Goal: Task Accomplishment & Management: Manage account settings

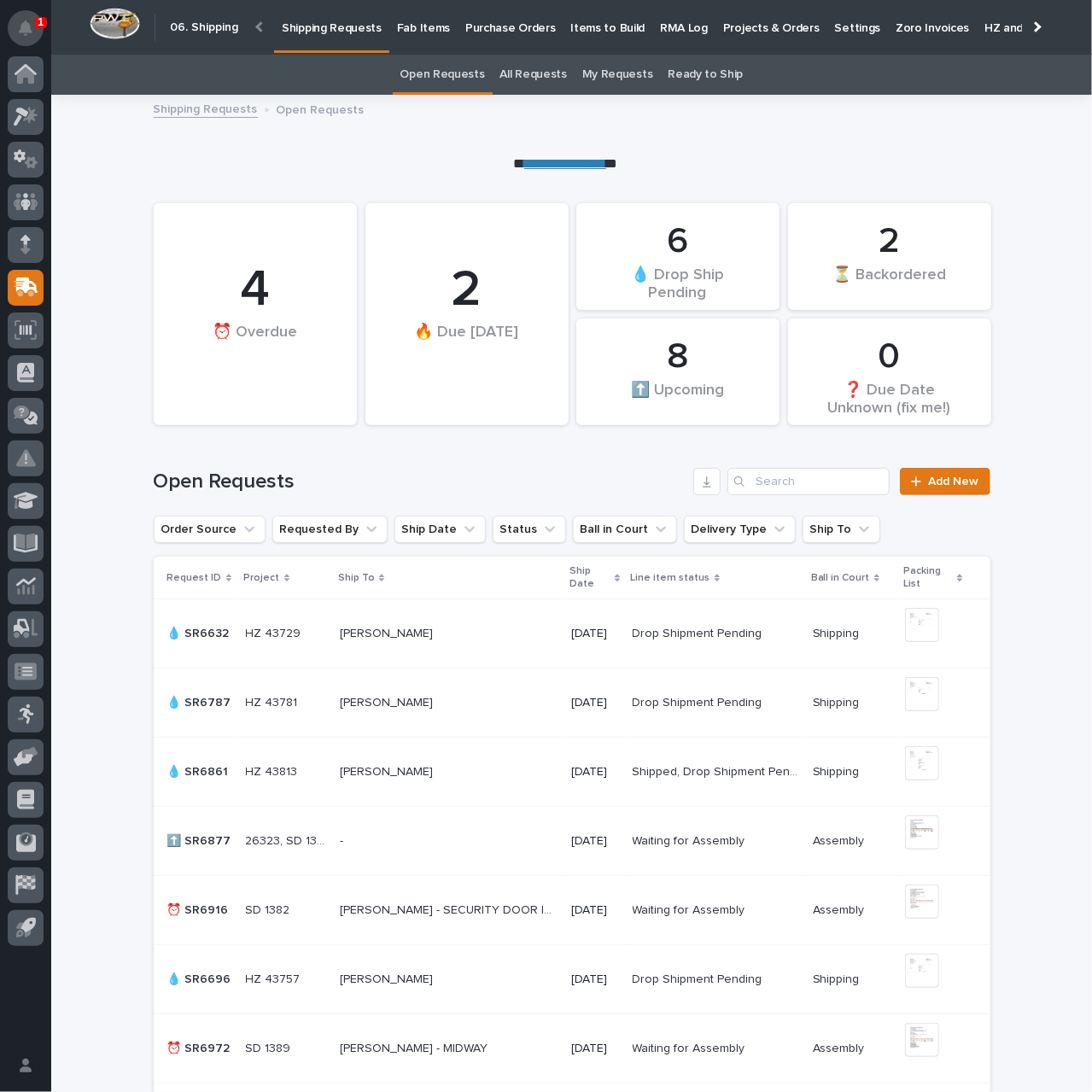
click at [22, 35] on icon "Notifications" at bounding box center [25, 28] width 13 height 15
click at [422, 139] on div "**********" at bounding box center [572, 135] width 1041 height 79
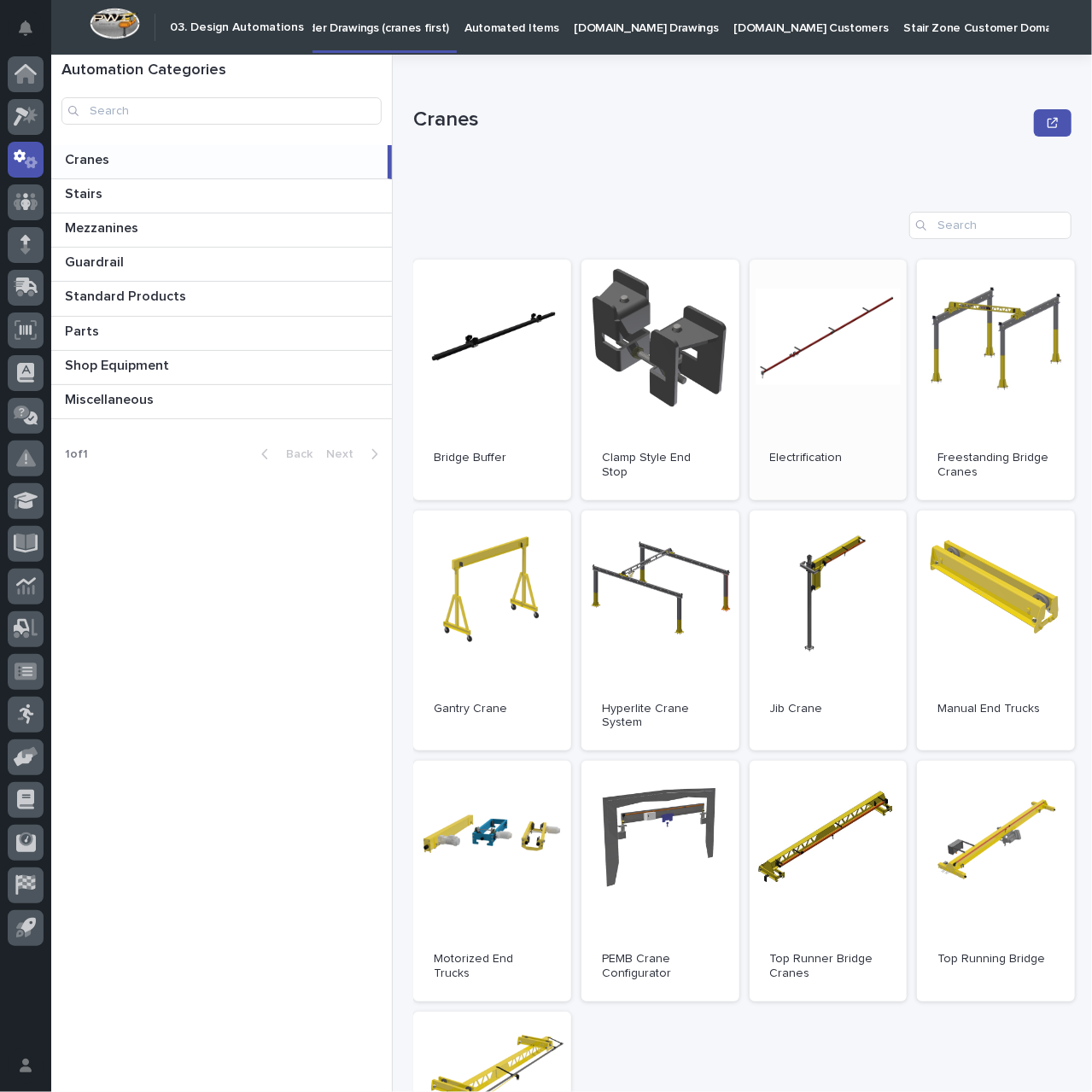
click at [847, 391] on link "Open" at bounding box center [828, 380] width 158 height 240
click at [27, 295] on icon at bounding box center [26, 287] width 25 height 20
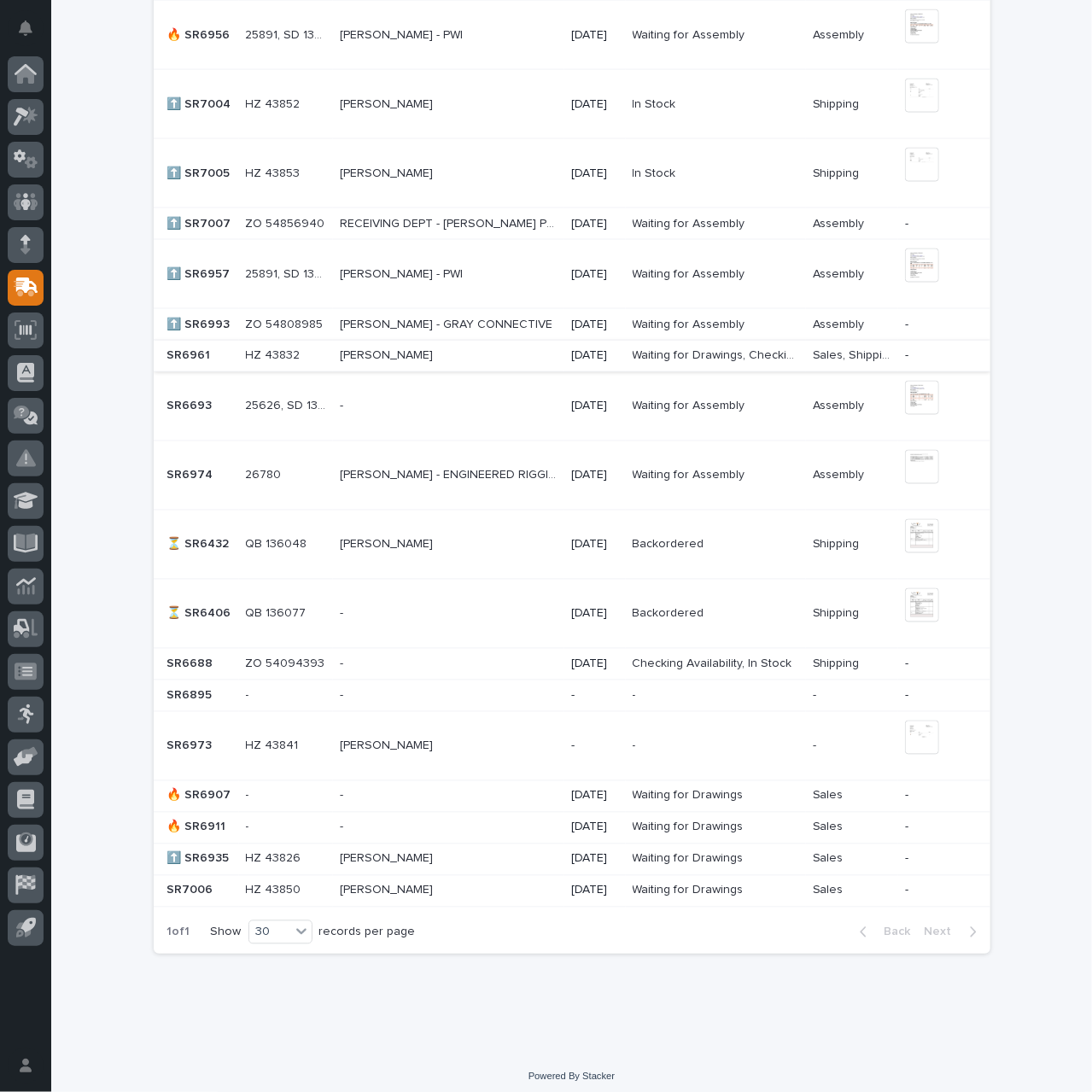
scroll to position [1291, 0]
click at [406, 796] on div "- -" at bounding box center [449, 795] width 218 height 28
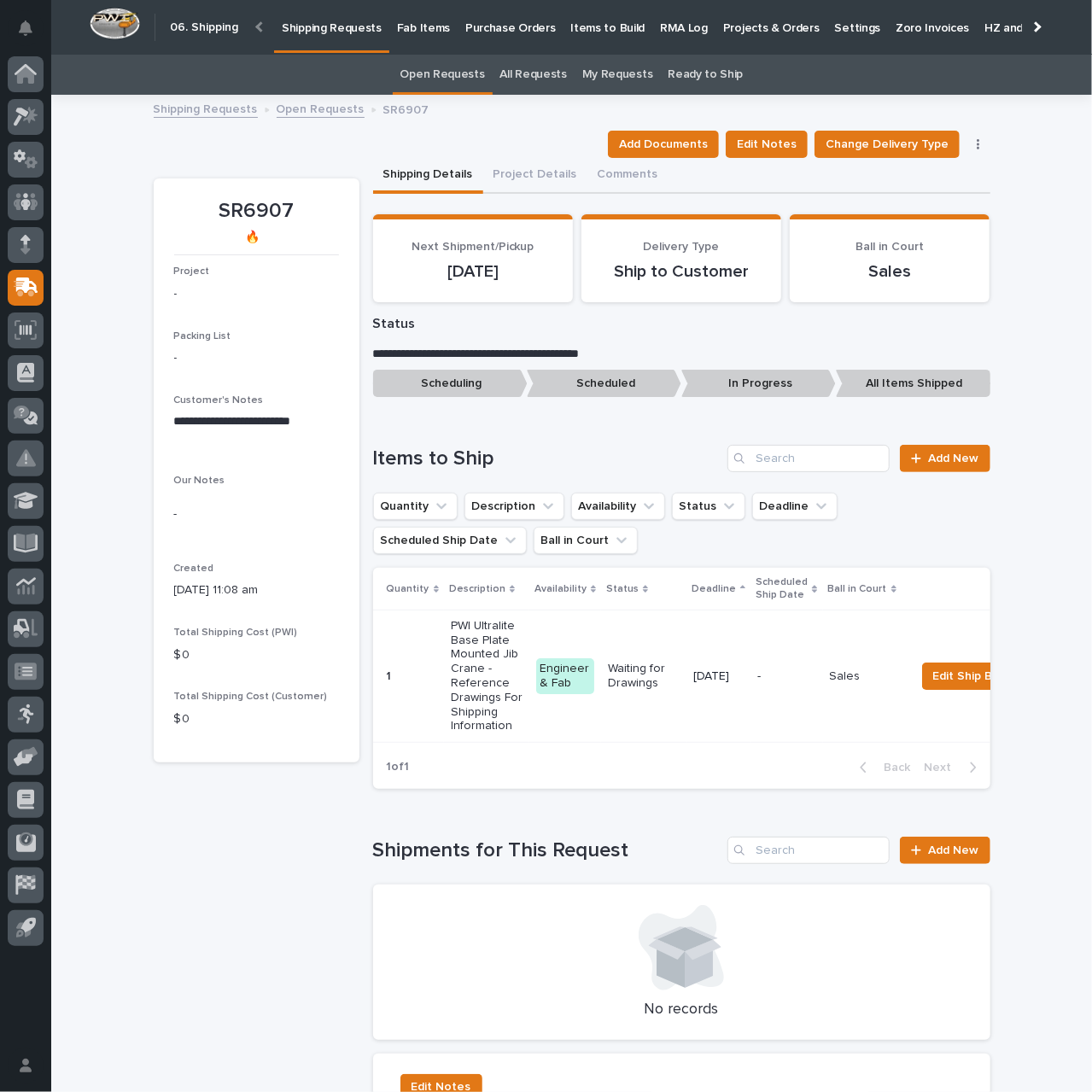
click at [976, 141] on icon "button" at bounding box center [978, 144] width 4 height 12
click at [907, 206] on span "Cancel Request" at bounding box center [924, 205] width 88 height 21
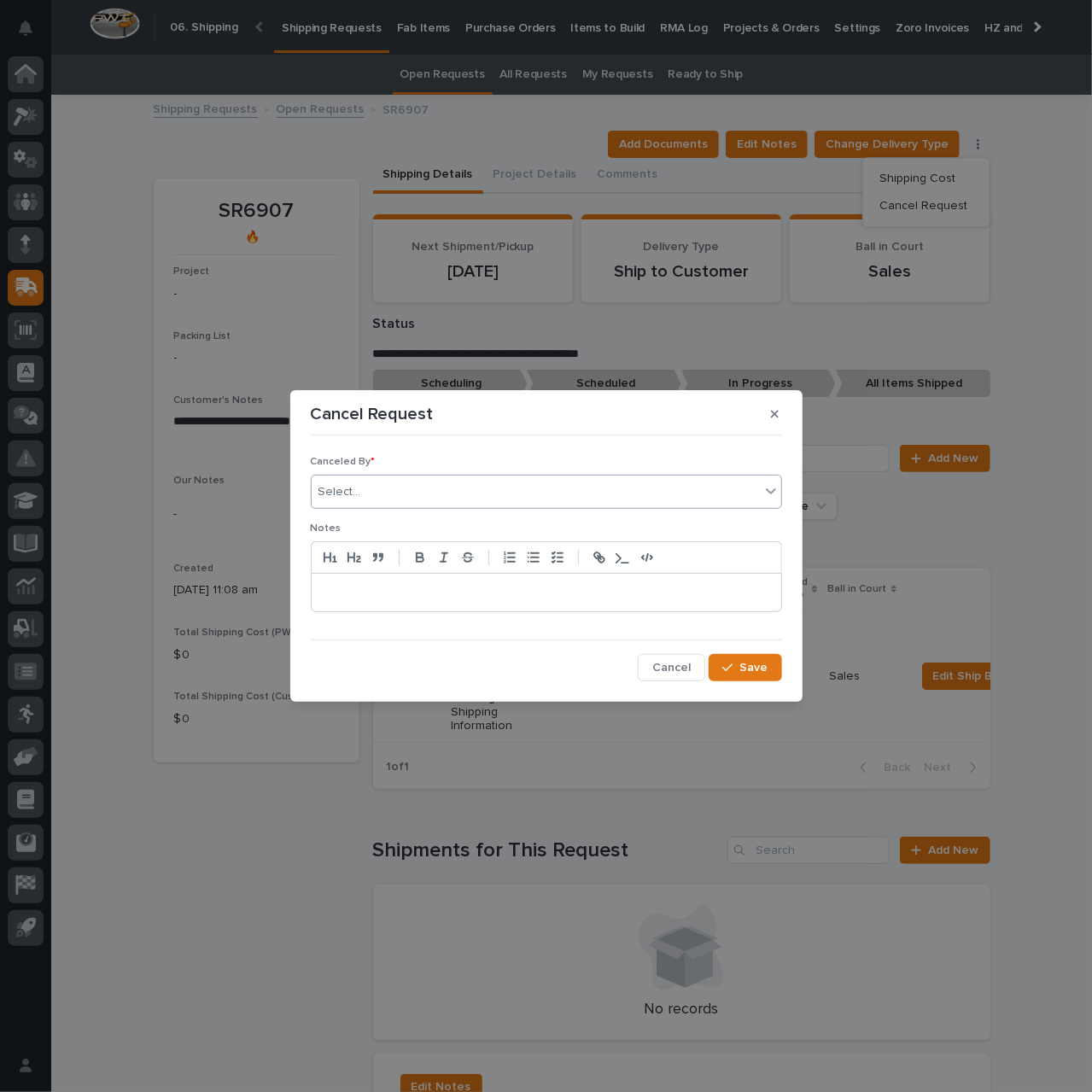
click at [526, 493] on div "Select..." at bounding box center [535, 492] width 448 height 28
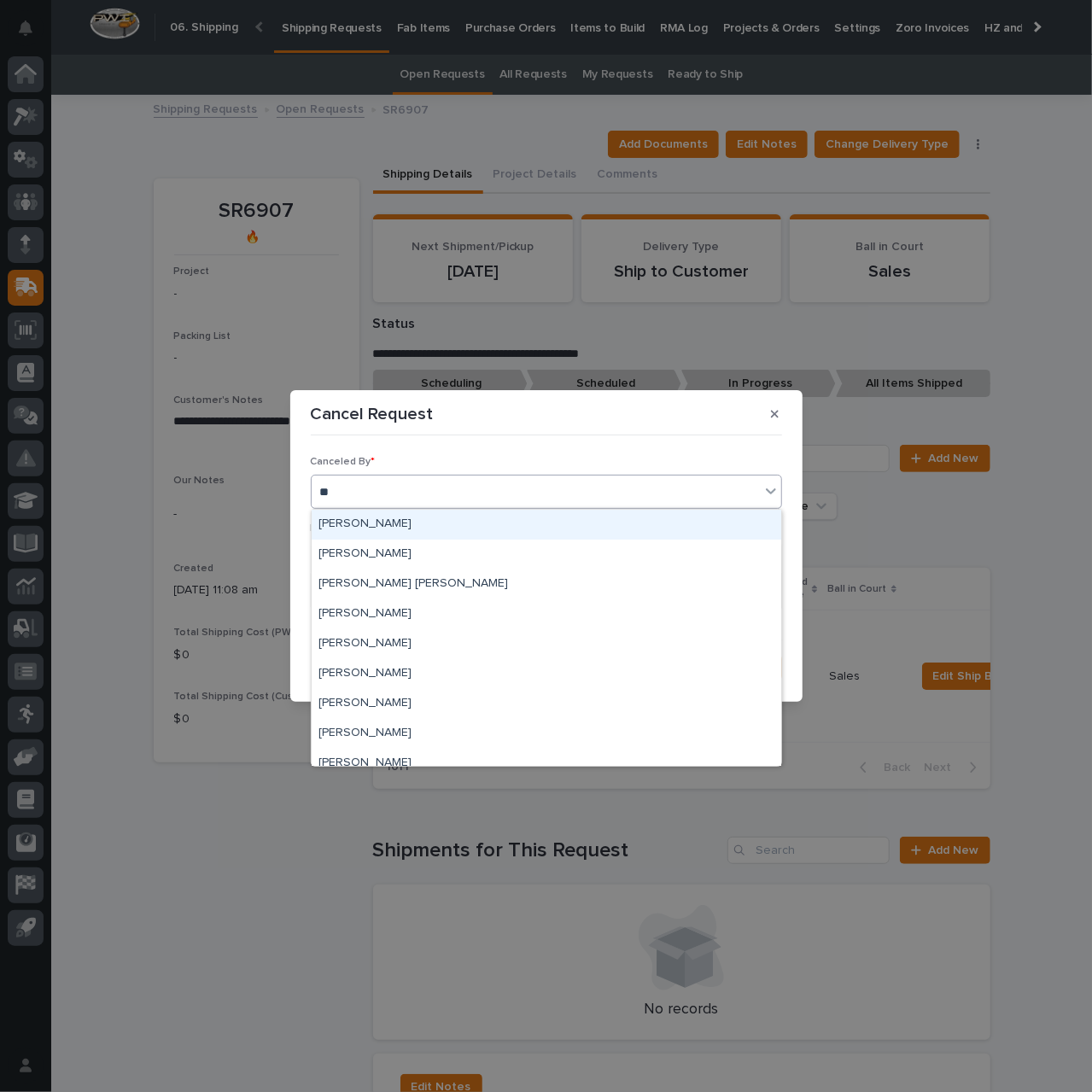
type input "***"
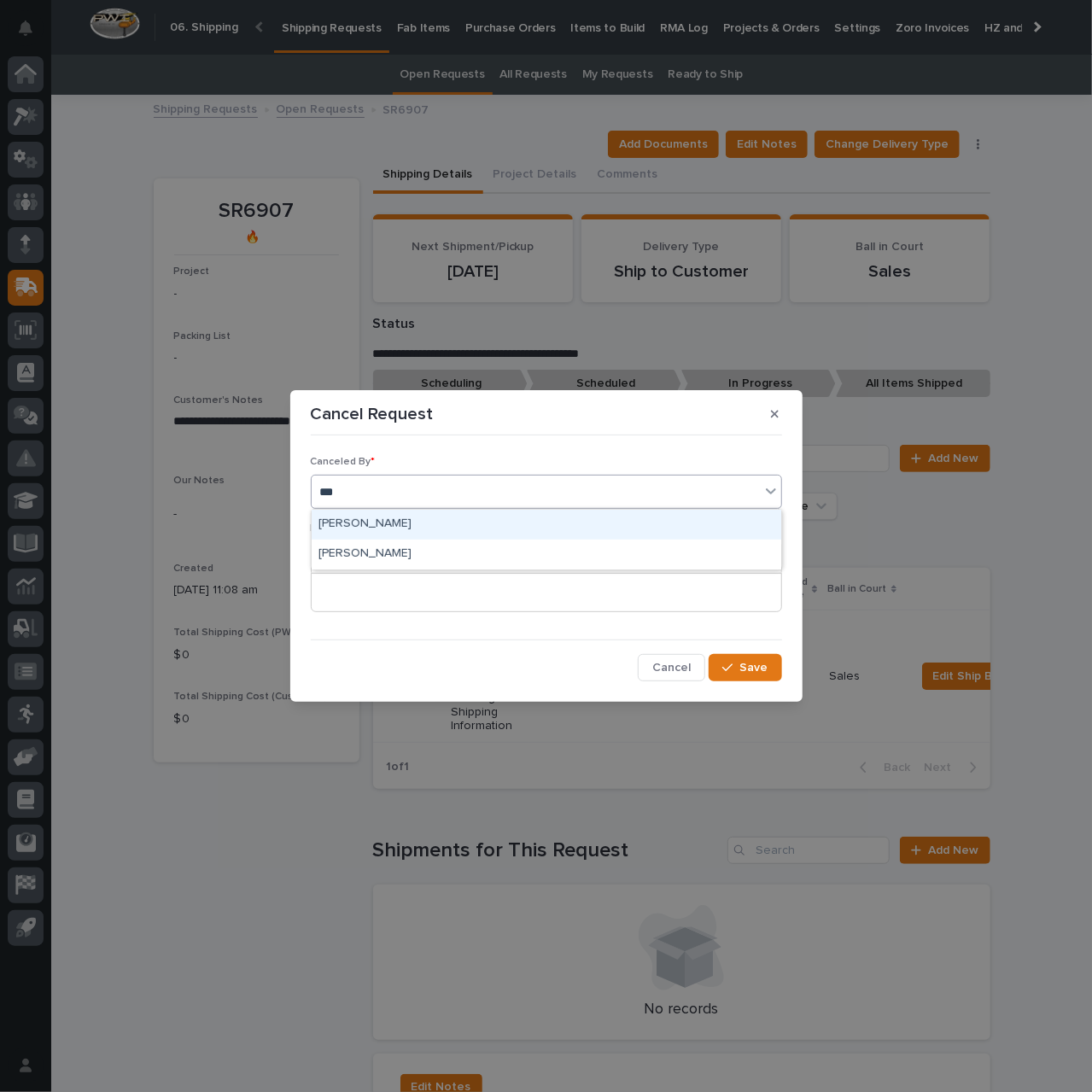
click at [615, 517] on div "Mike Johnson" at bounding box center [546, 524] width 469 height 30
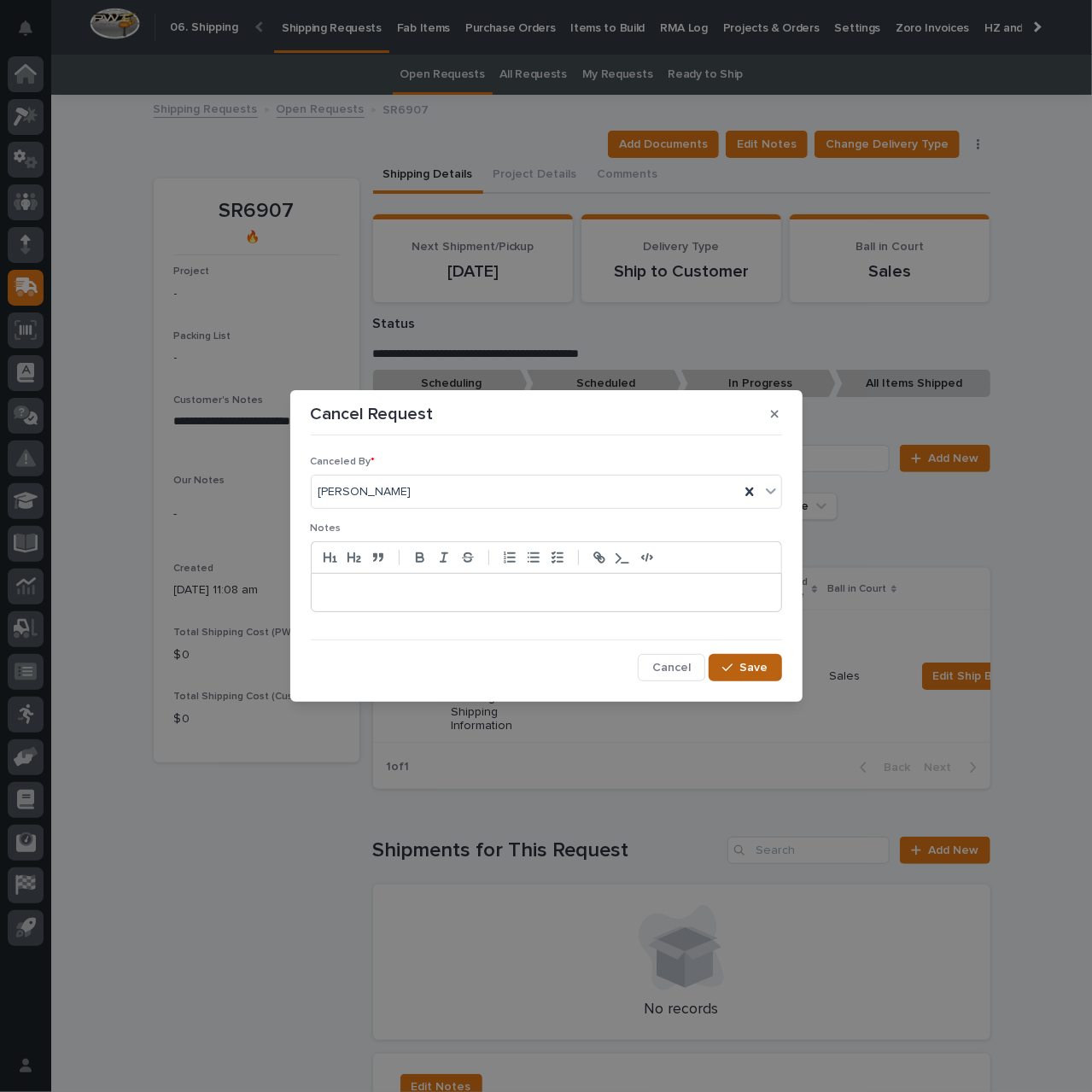
click at [747, 665] on span "Save" at bounding box center [754, 667] width 28 height 15
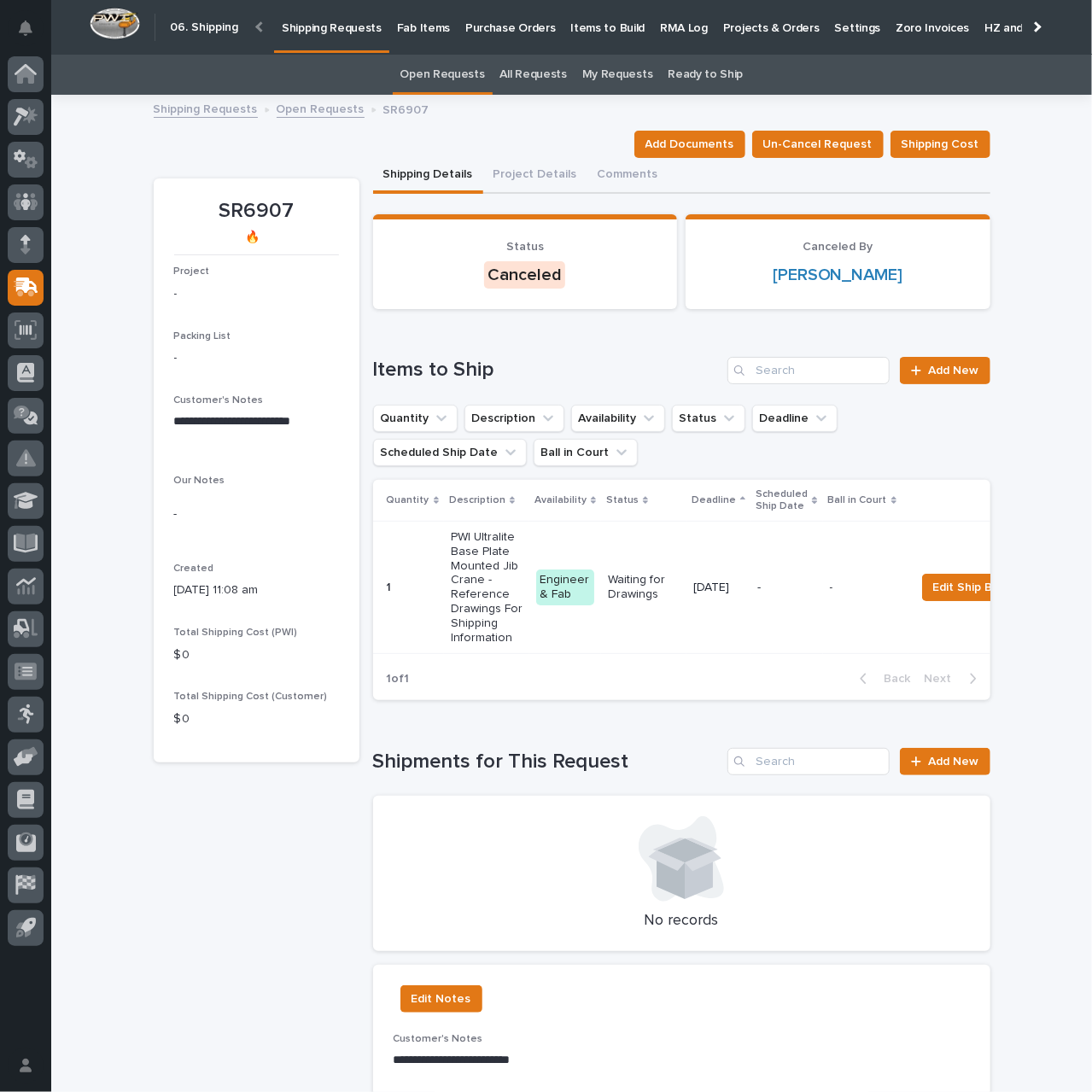
click at [308, 108] on link "Open Requests" at bounding box center [320, 108] width 88 height 20
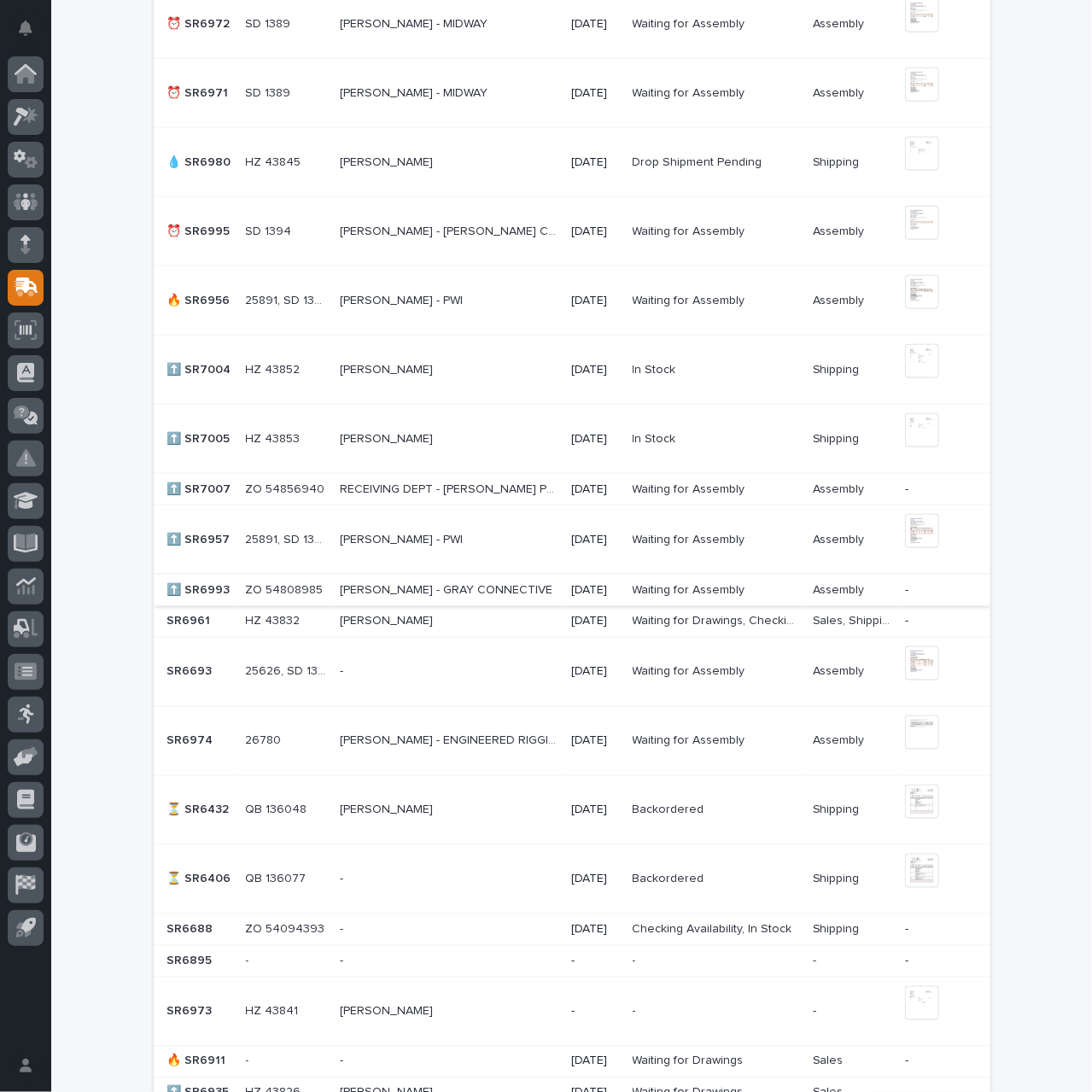
scroll to position [1259, 0]
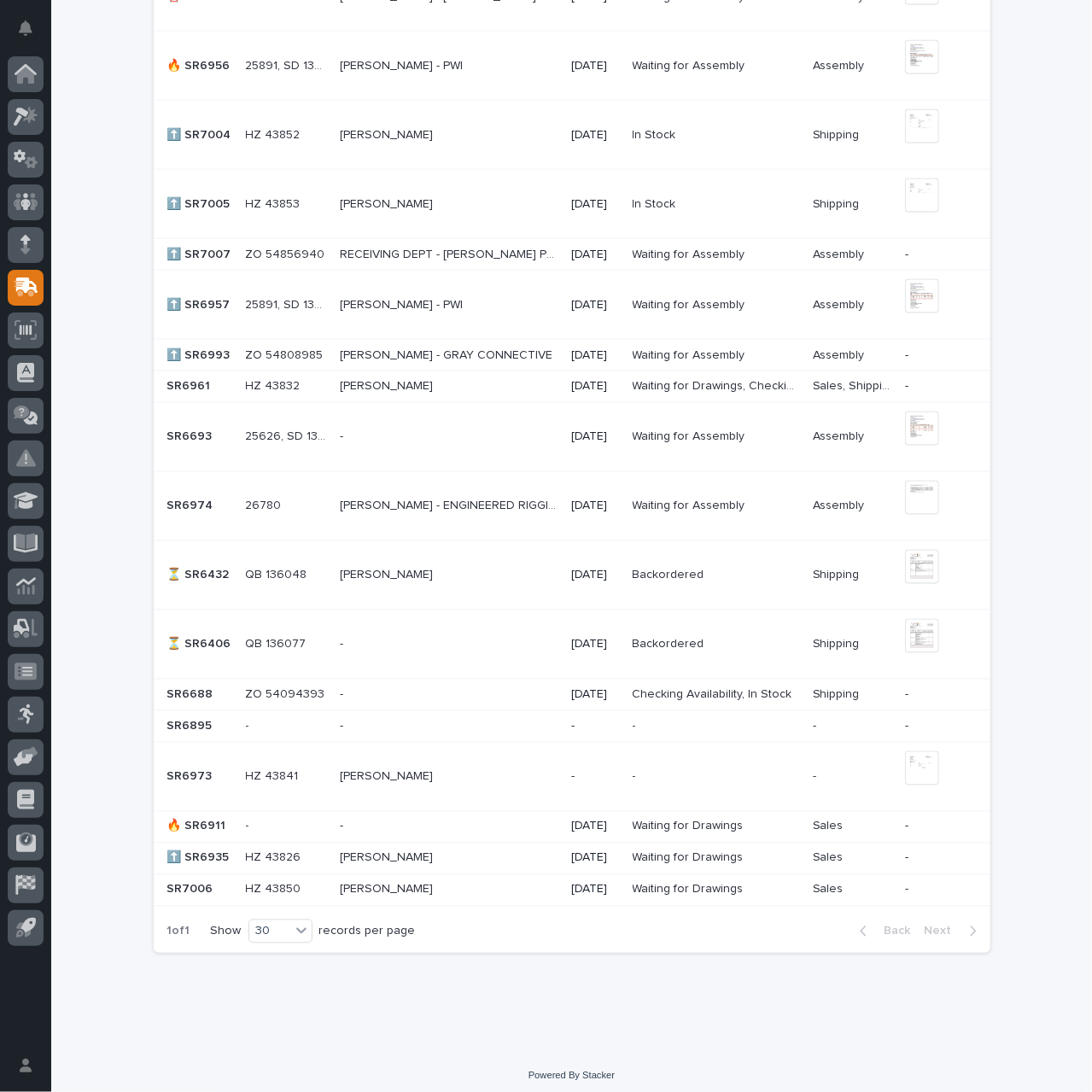
click at [363, 819] on p at bounding box center [449, 826] width 218 height 14
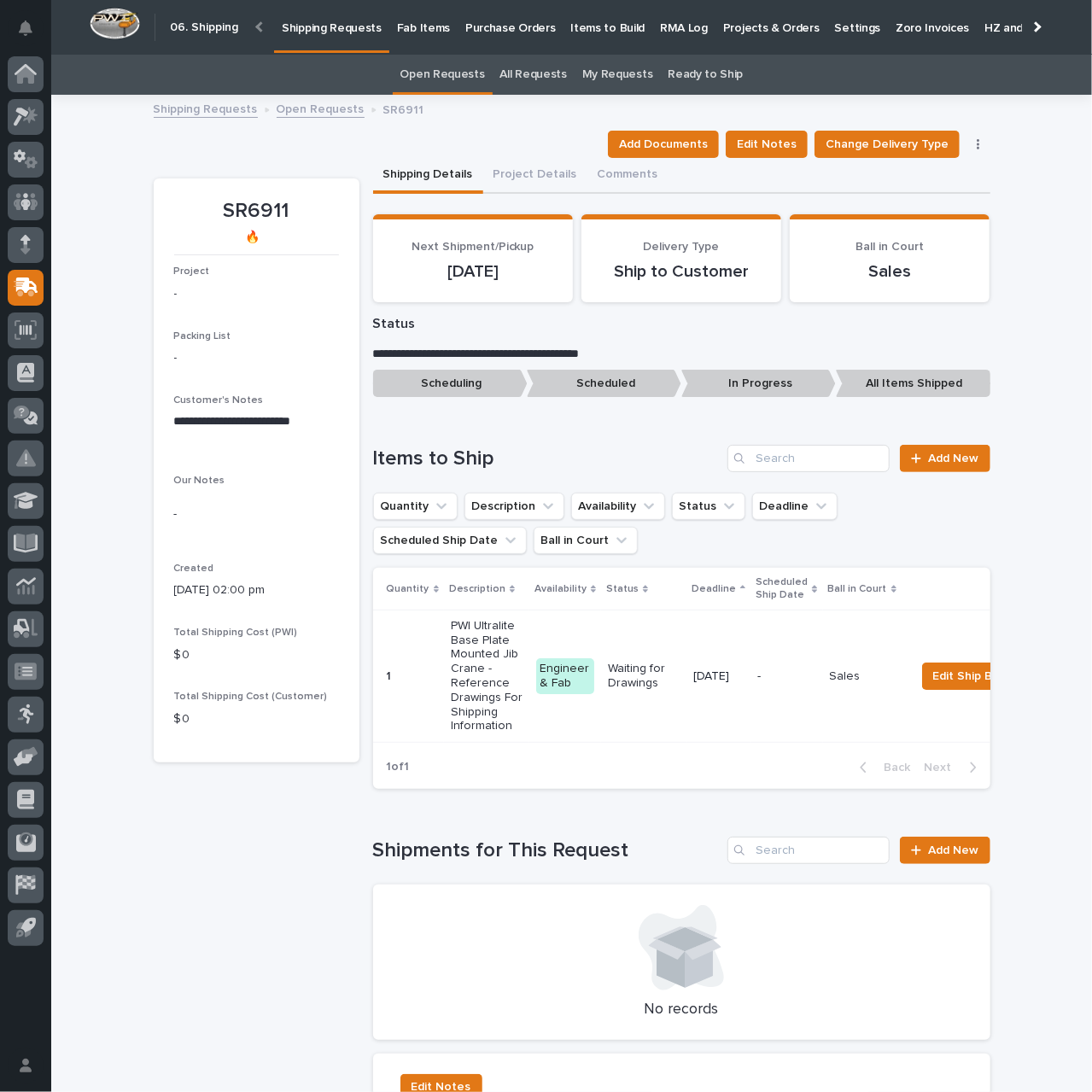
click at [976, 143] on icon "button" at bounding box center [977, 144] width 3 height 10
click at [926, 213] on span "Cancel Request" at bounding box center [924, 205] width 88 height 21
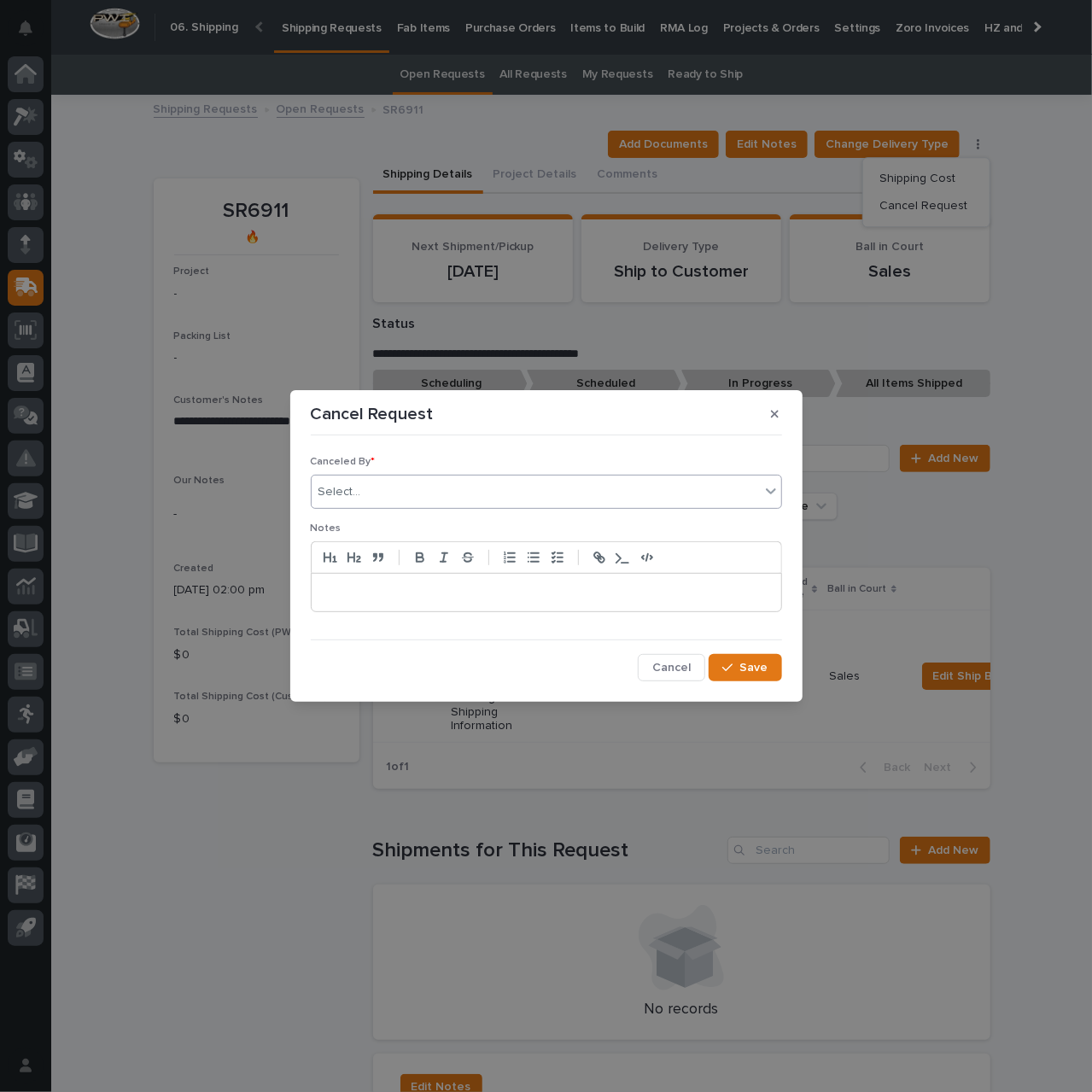
click at [517, 495] on div "Select..." at bounding box center [535, 492] width 448 height 28
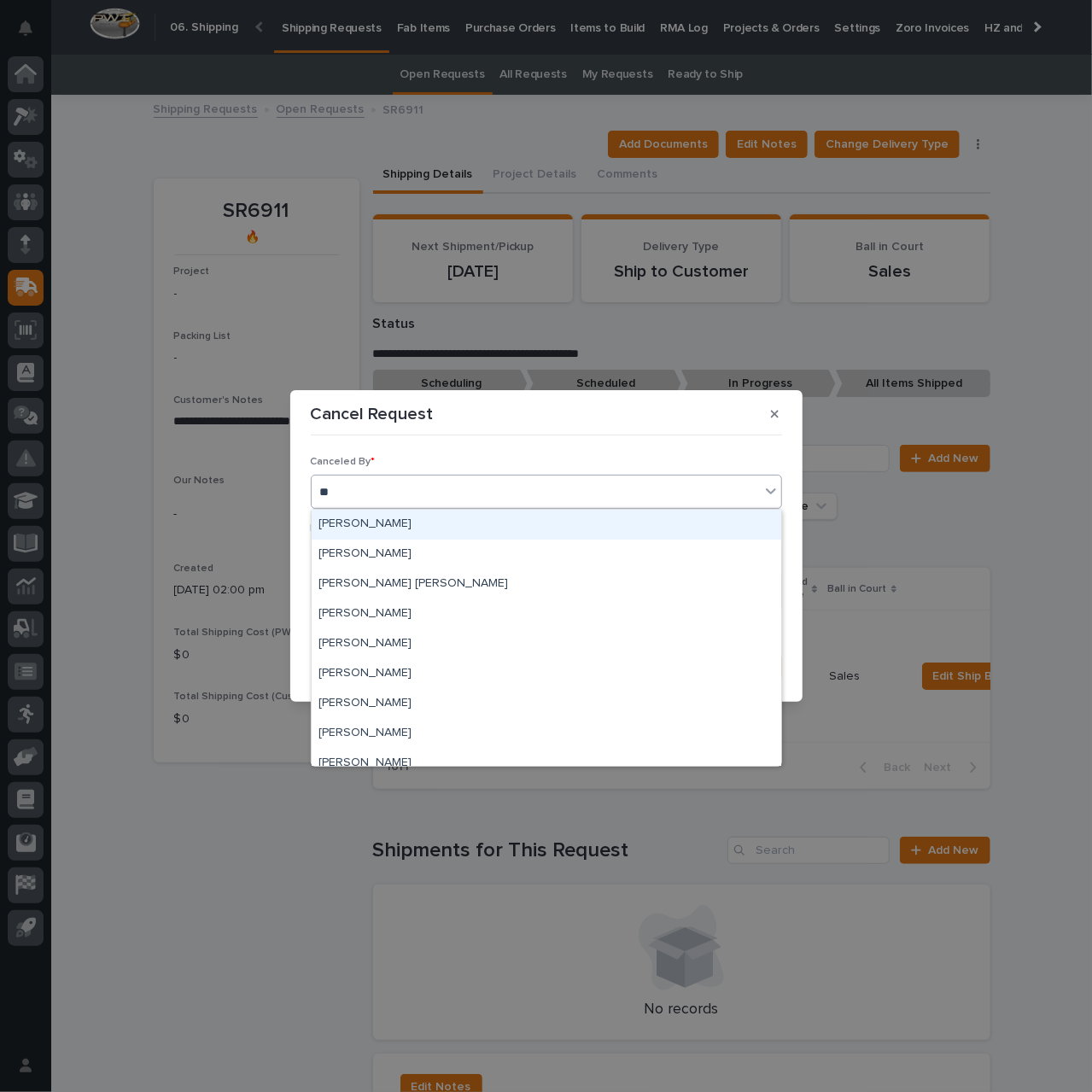
type input "***"
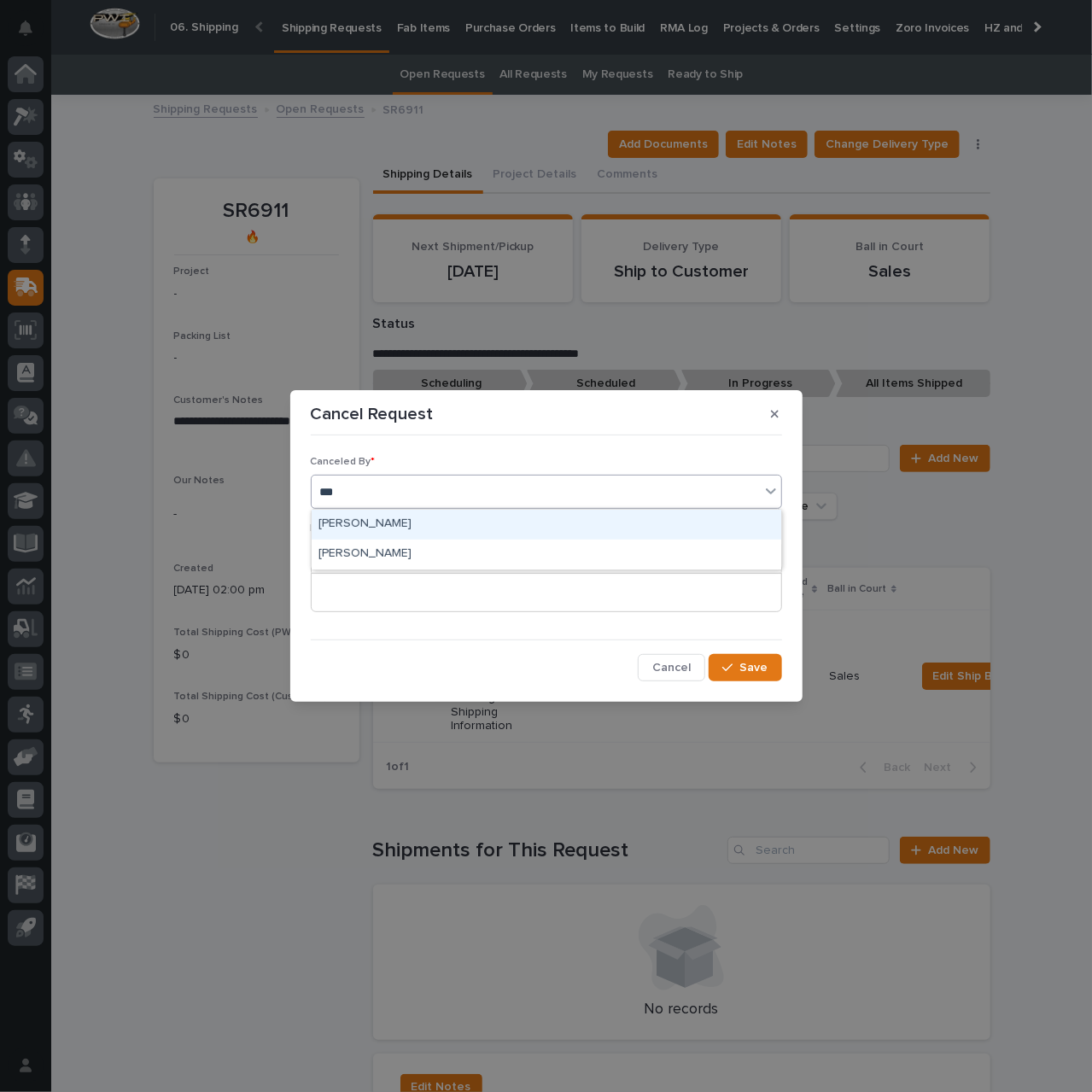
click at [519, 520] on div "Mike Johnson" at bounding box center [546, 524] width 469 height 30
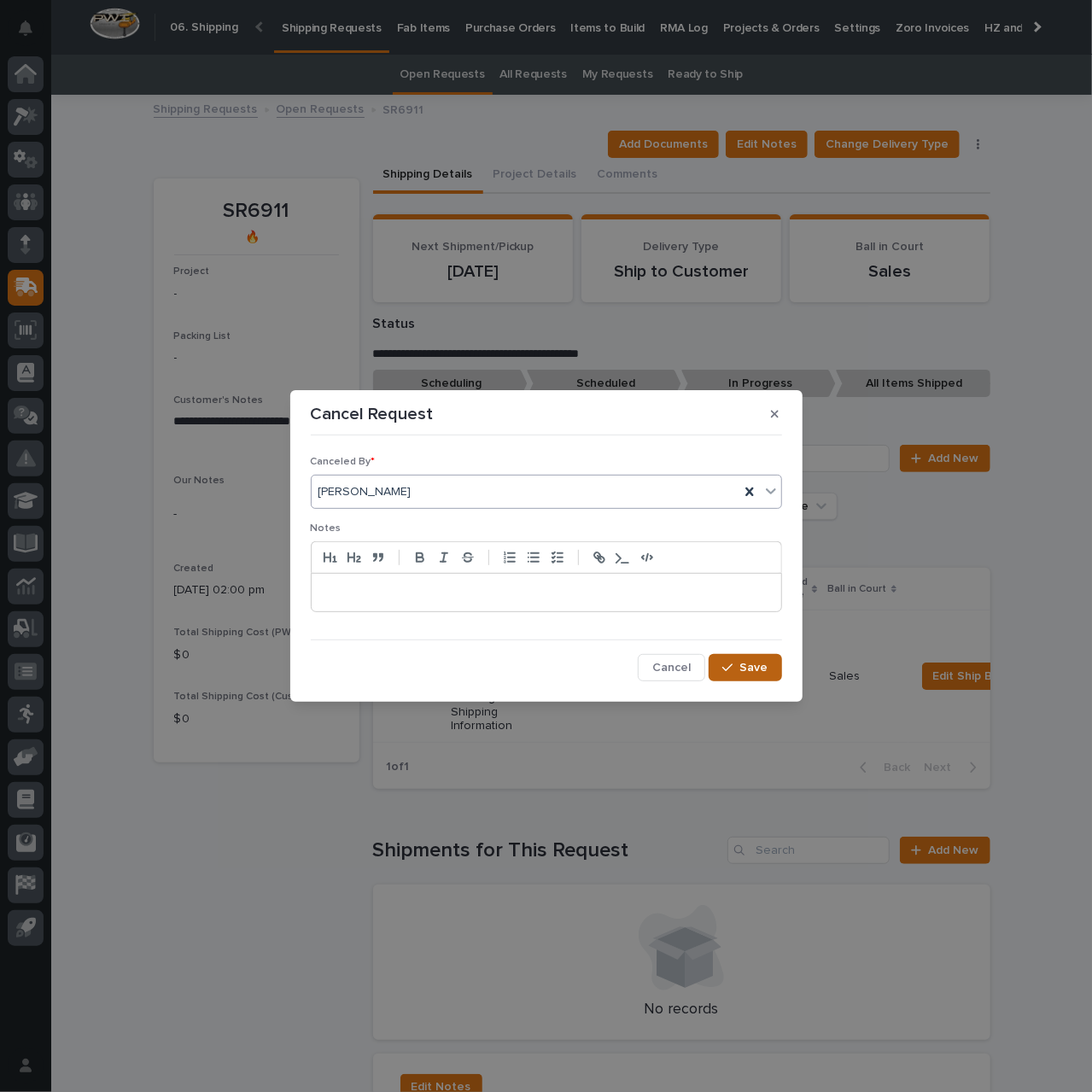
click at [750, 669] on span "Save" at bounding box center [754, 667] width 28 height 15
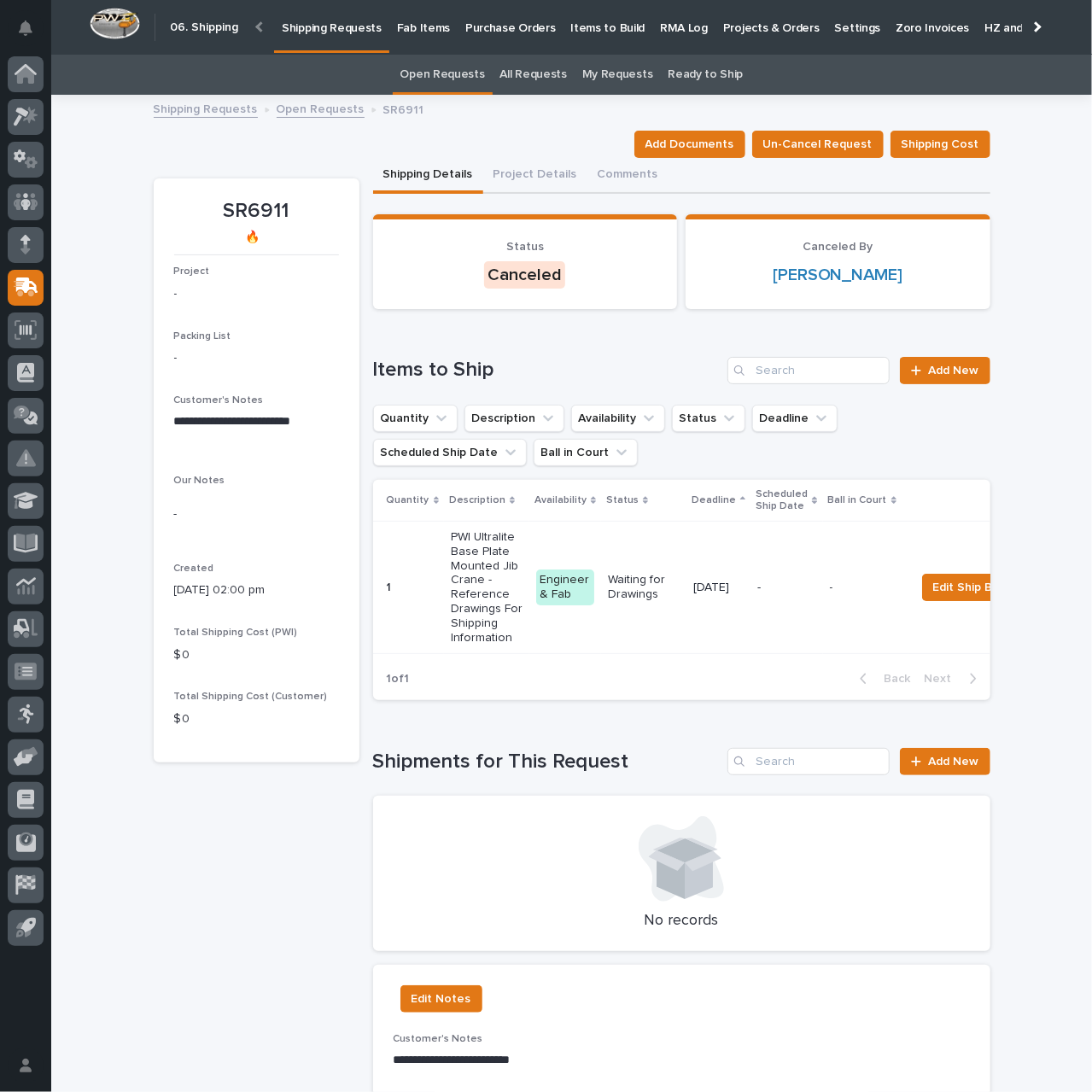
click at [328, 31] on p "Shipping Requests" at bounding box center [331, 18] width 100 height 36
